Goal: Task Accomplishment & Management: Manage account settings

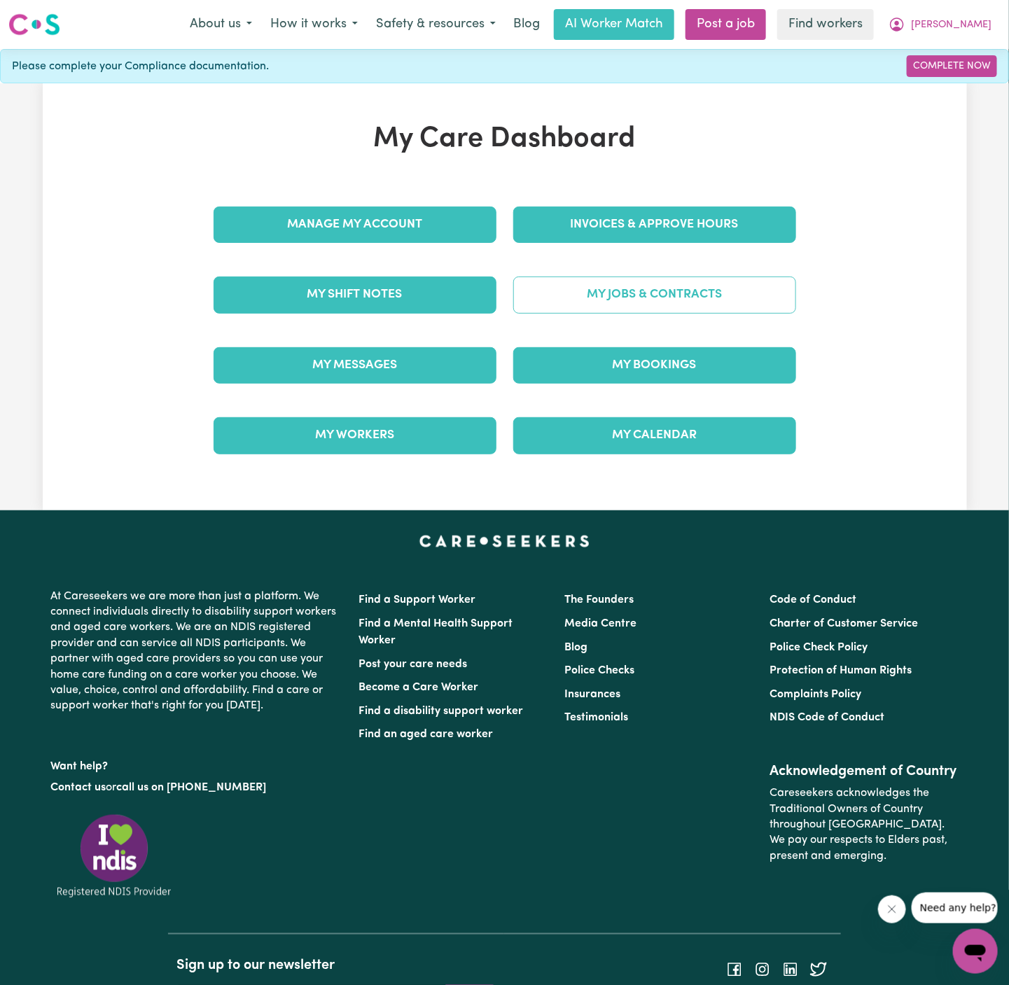
click at [672, 300] on link "My Jobs & Contracts" at bounding box center [654, 295] width 283 height 36
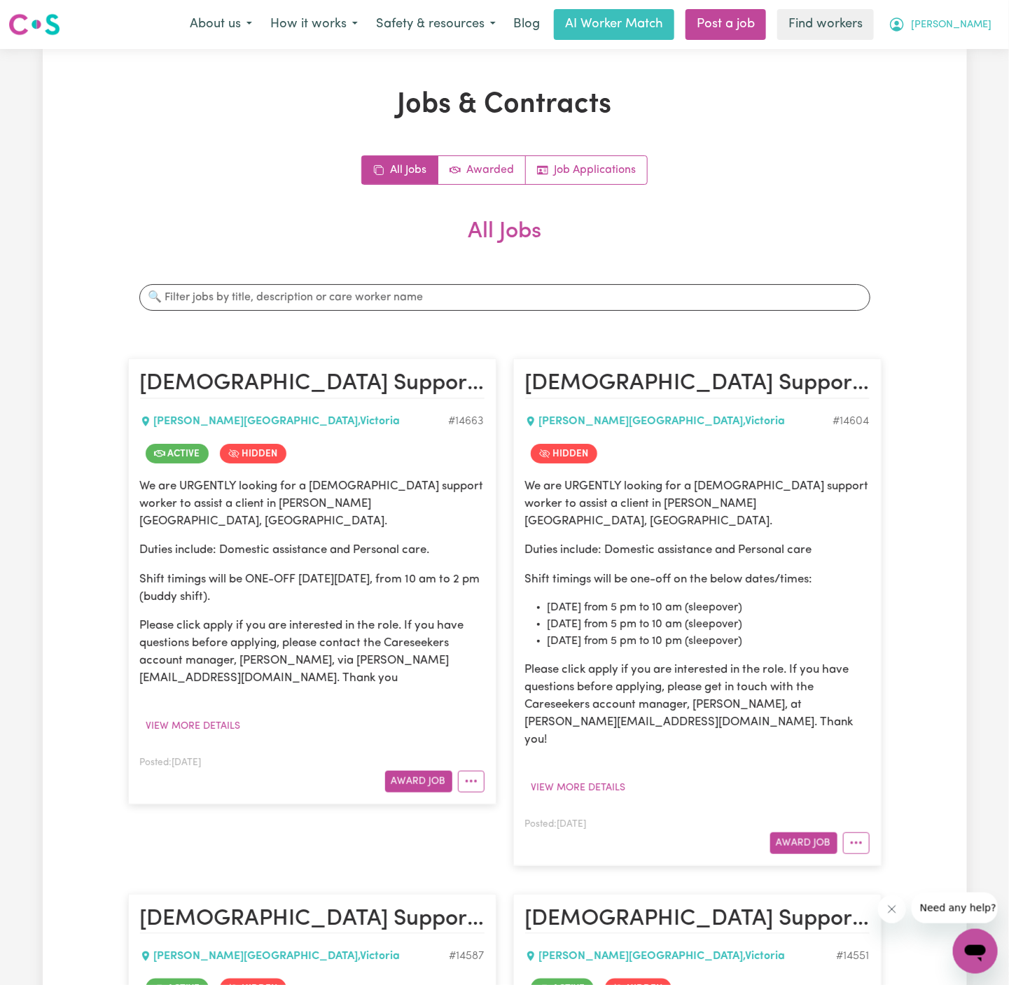
click at [980, 24] on span "[PERSON_NAME]" at bounding box center [951, 25] width 81 height 15
click at [980, 55] on link "My Dashboard" at bounding box center [944, 54] width 111 height 27
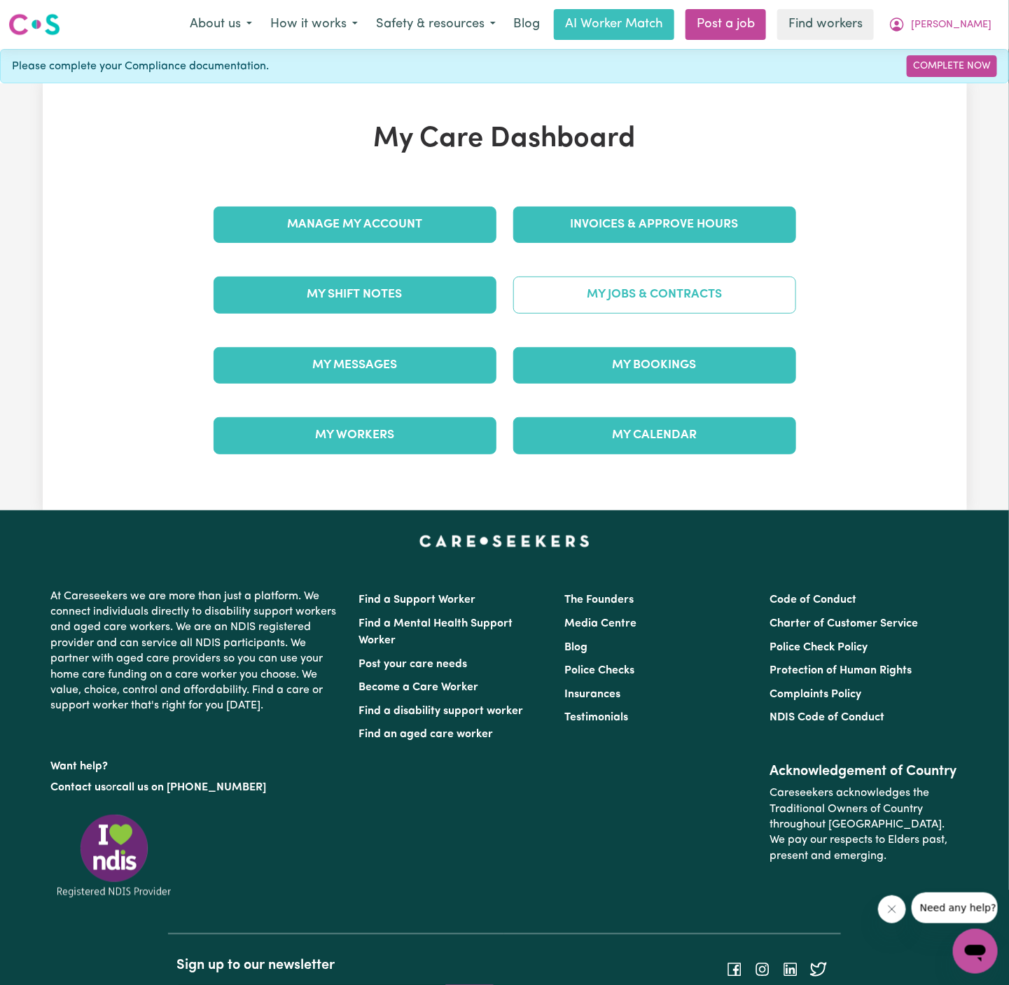
click at [641, 293] on link "My Jobs & Contracts" at bounding box center [654, 295] width 283 height 36
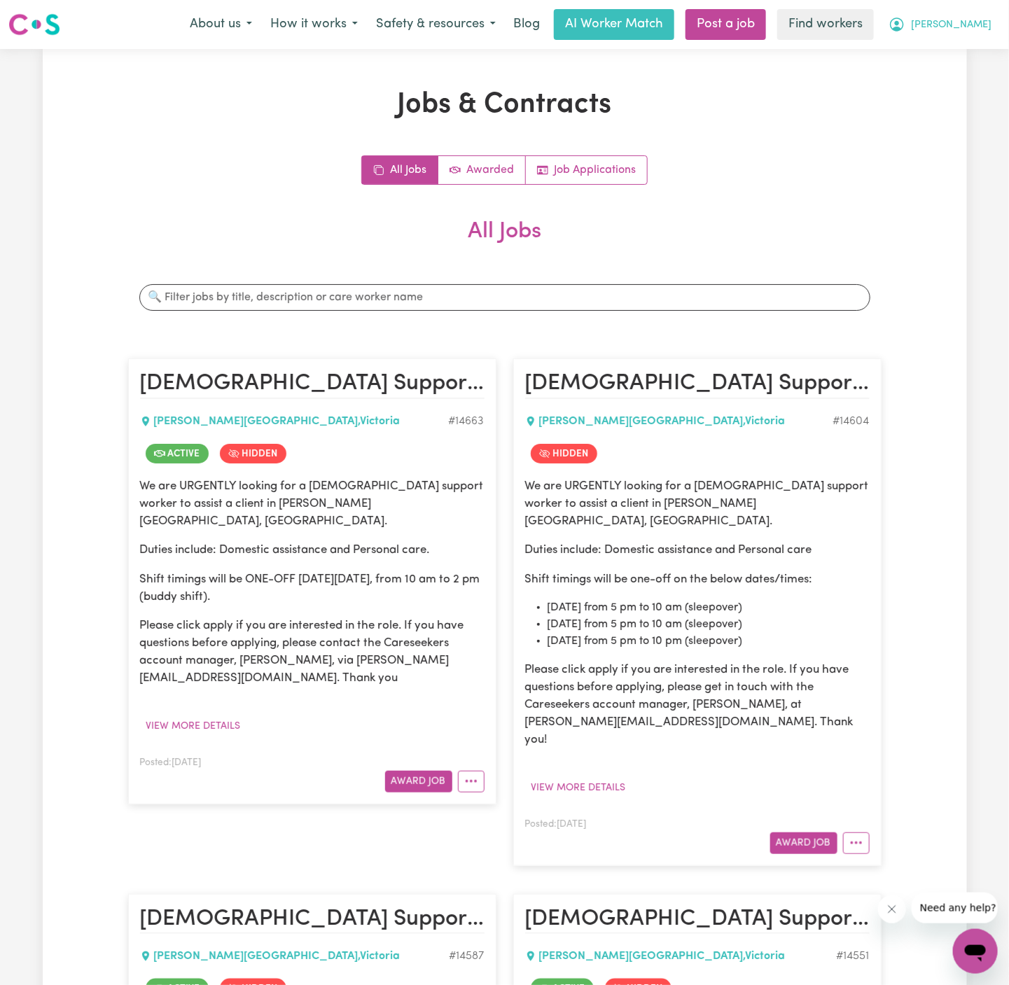
click at [980, 27] on span "[PERSON_NAME]" at bounding box center [951, 25] width 81 height 15
click at [980, 52] on link "My Dashboard" at bounding box center [944, 54] width 111 height 27
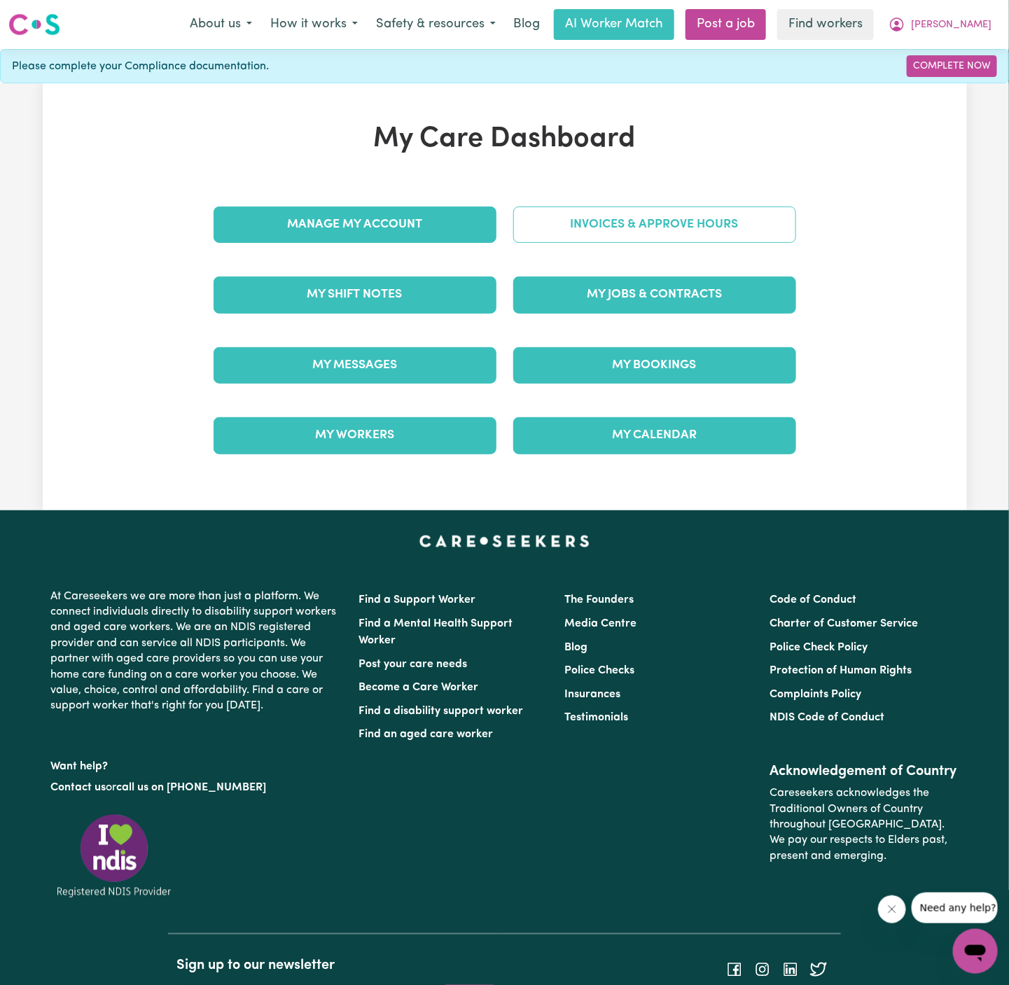
click at [720, 223] on link "Invoices & Approve Hours" at bounding box center [654, 225] width 283 height 36
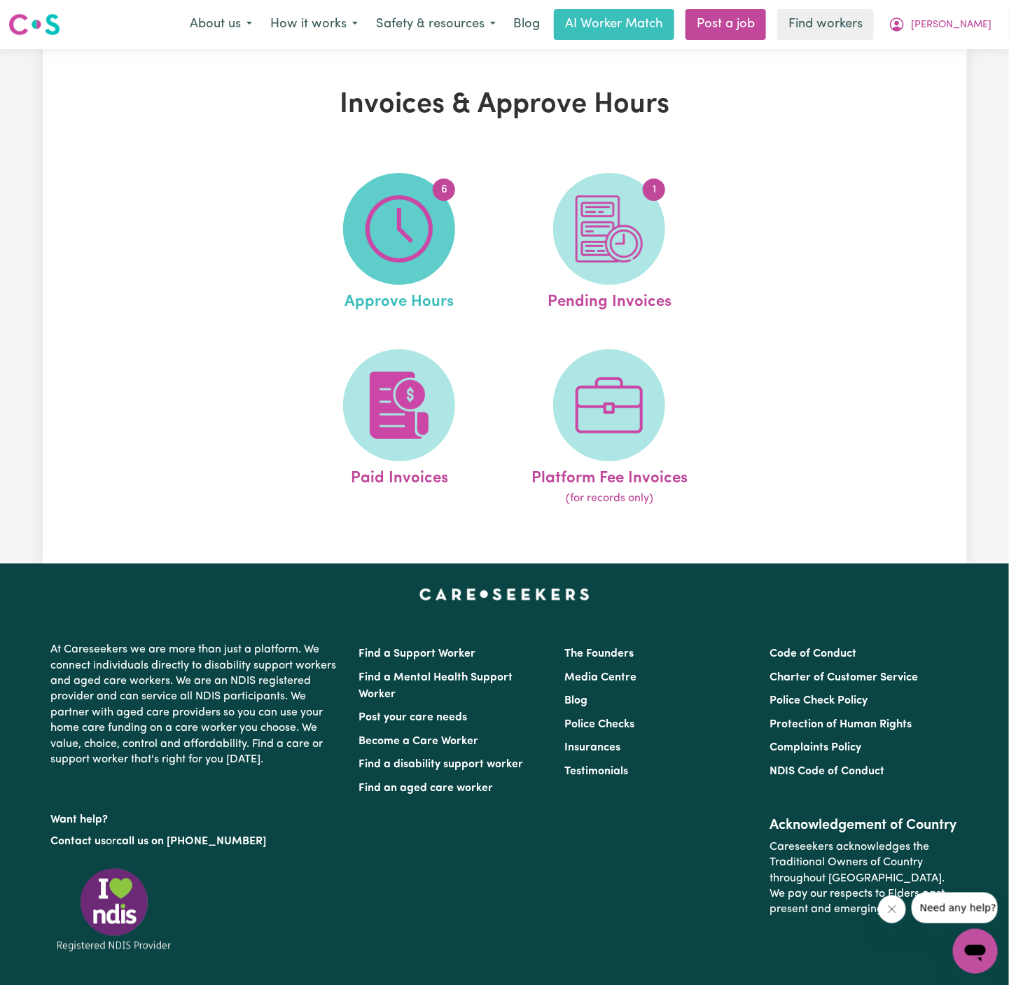
click at [407, 223] on img at bounding box center [399, 228] width 67 height 67
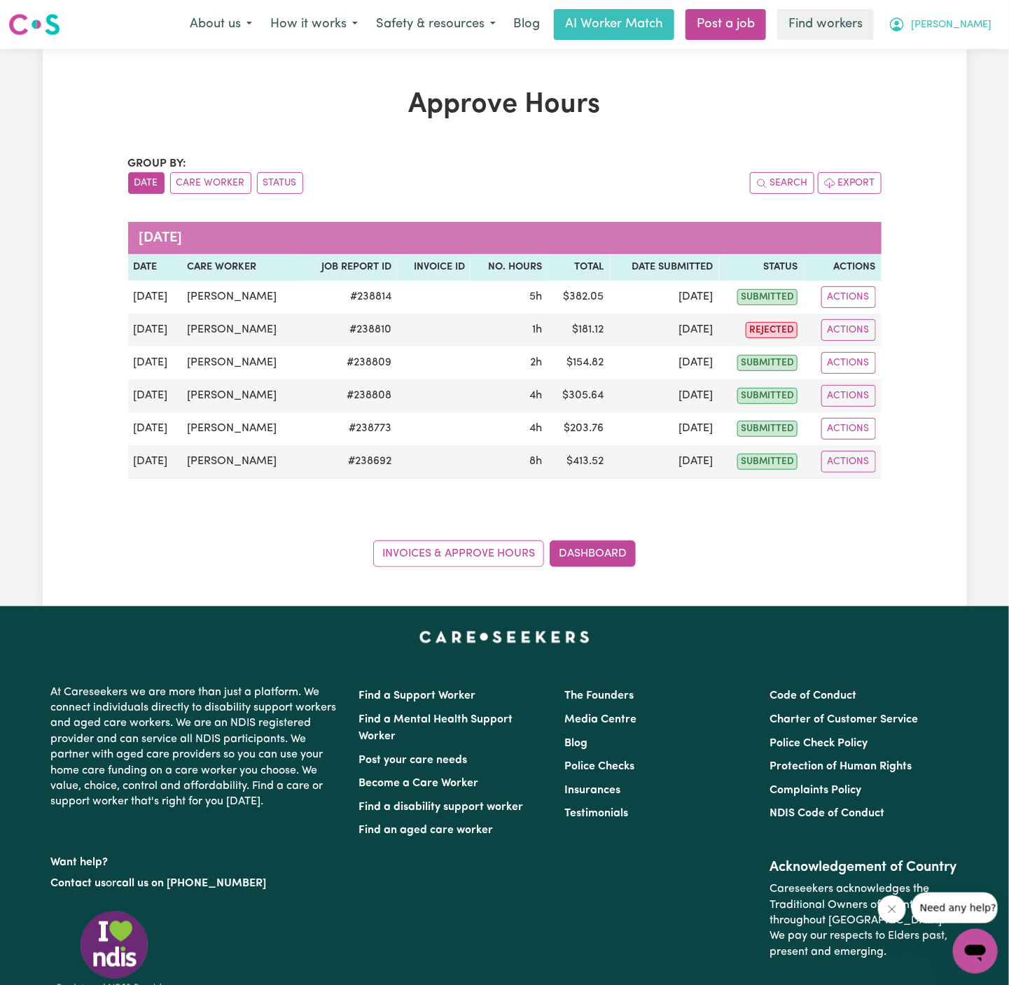
click at [985, 22] on span "[PERSON_NAME]" at bounding box center [951, 25] width 81 height 15
click at [966, 78] on link "Logout" at bounding box center [944, 80] width 111 height 27
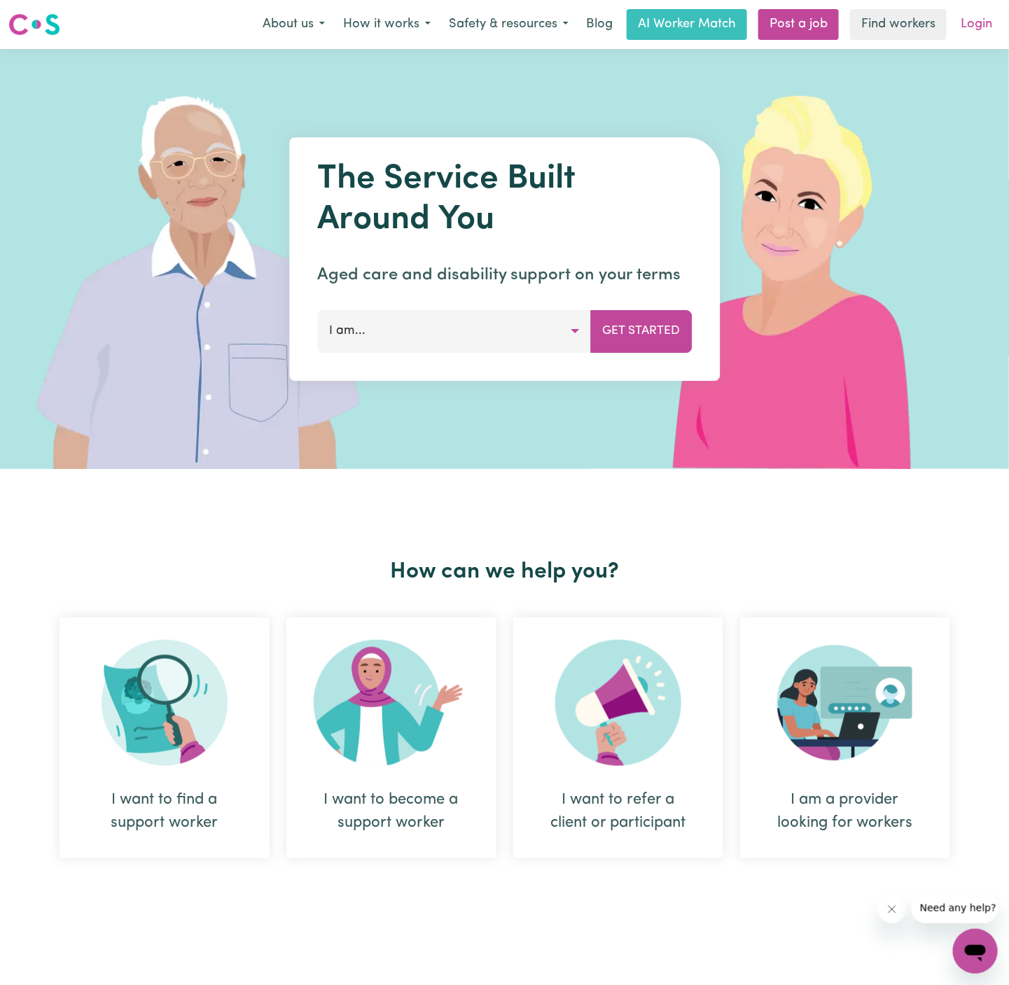
click at [973, 24] on link "Login" at bounding box center [976, 24] width 48 height 31
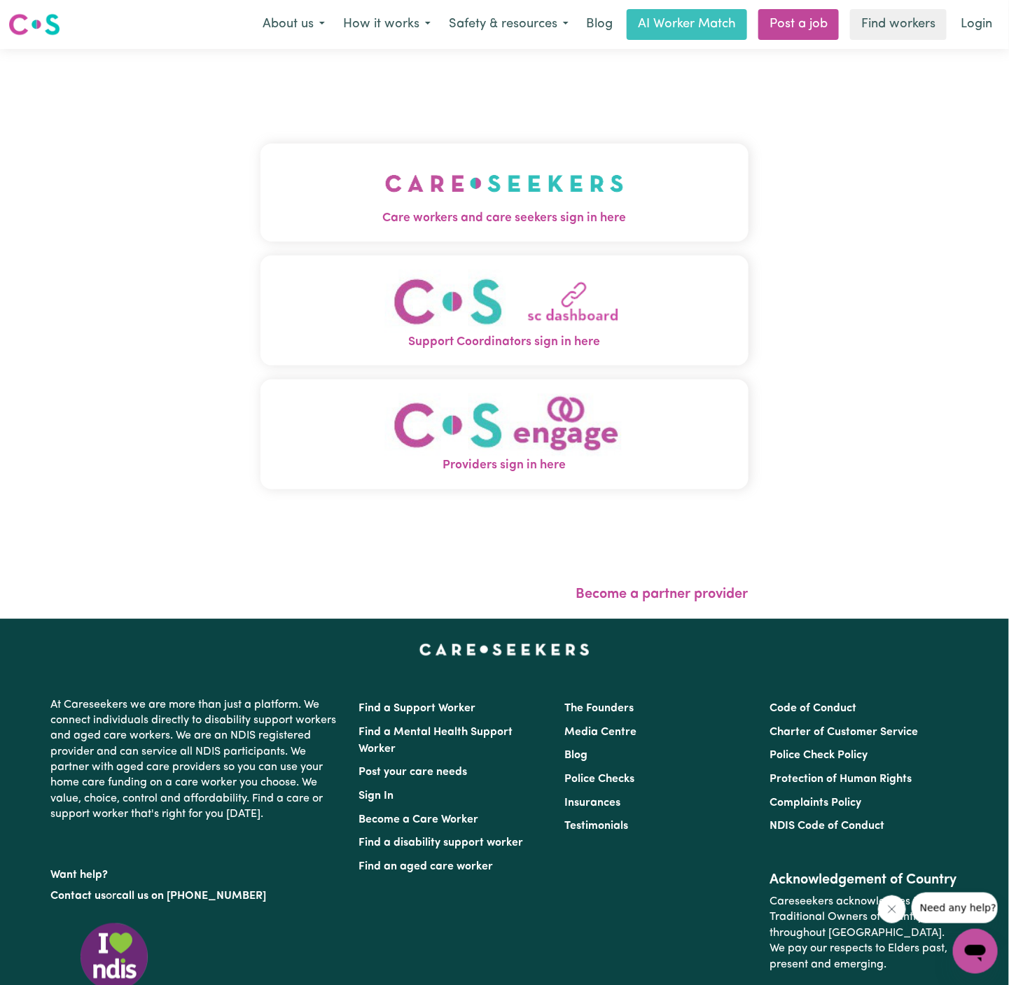
click at [527, 183] on img "Care workers and care seekers sign in here" at bounding box center [504, 184] width 239 height 52
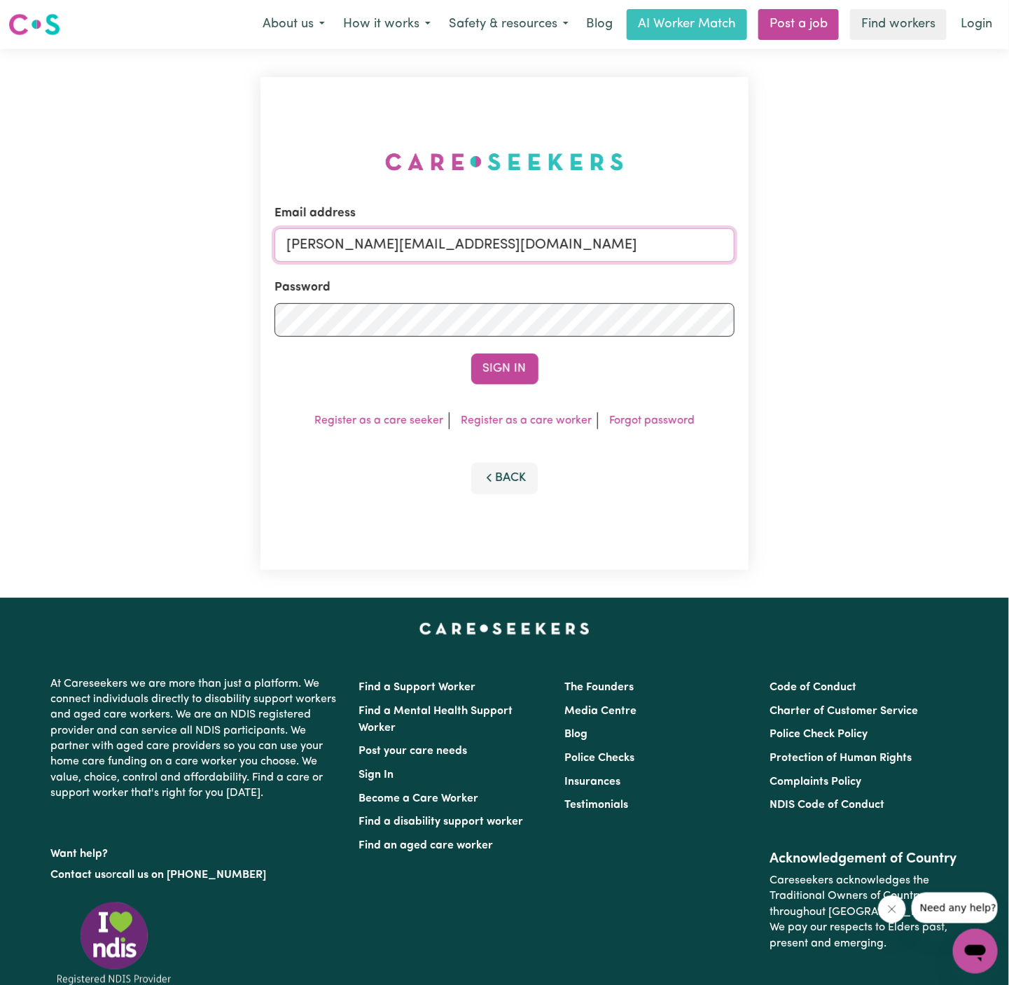
click at [602, 242] on input "[PERSON_NAME][EMAIL_ADDRESS][DOMAIN_NAME]" at bounding box center [505, 245] width 460 height 34
drag, startPoint x: 356, startPoint y: 250, endPoint x: 863, endPoint y: 250, distance: 507.0
click at [863, 250] on div "Email address [EMAIL_ADDRESS][DOMAIN_NAME] Password Sign In Register as a care …" at bounding box center [504, 323] width 1009 height 549
type input "superuser~[EMAIL_ADDRESS][DOMAIN_NAME]"
click at [471, 354] on button "Sign In" at bounding box center [504, 369] width 67 height 31
